Goal: Information Seeking & Learning: Learn about a topic

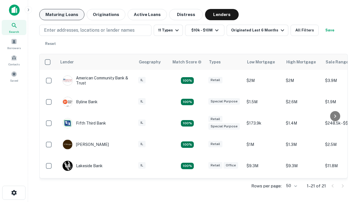
click at [62, 15] on button "Maturing Loans" at bounding box center [61, 14] width 45 height 11
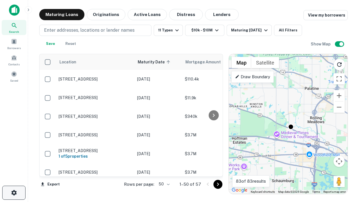
click at [14, 193] on icon "button" at bounding box center [14, 192] width 7 height 7
